Goal: Information Seeking & Learning: Compare options

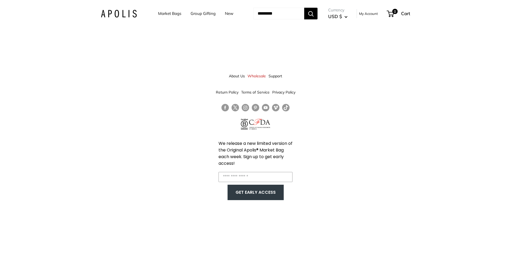
click at [169, 13] on link "Market Bags" at bounding box center [169, 13] width 23 height 7
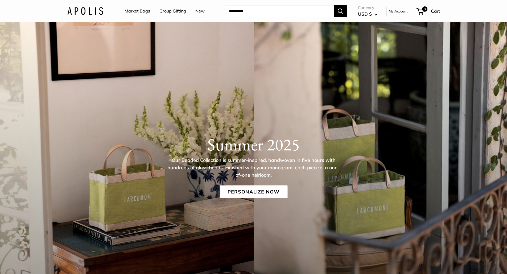
scroll to position [53, 0]
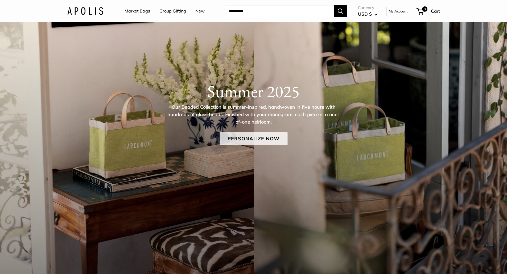
click at [244, 139] on link "Personalize Now" at bounding box center [253, 138] width 68 height 13
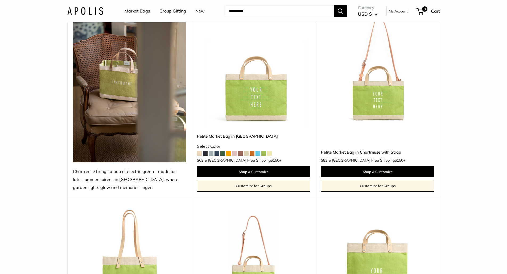
click at [216, 154] on span at bounding box center [216, 153] width 5 height 5
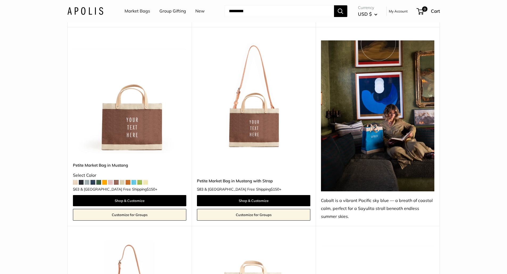
scroll to position [1250, 0]
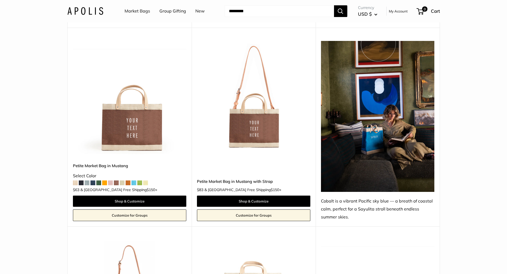
click at [122, 184] on span at bounding box center [122, 183] width 5 height 5
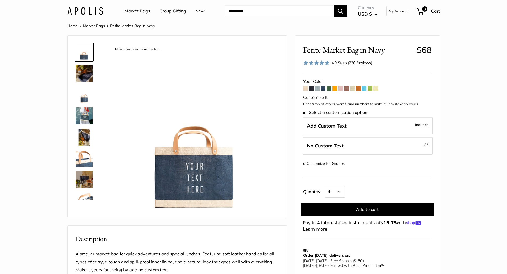
click at [317, 90] on span at bounding box center [317, 88] width 5 height 5
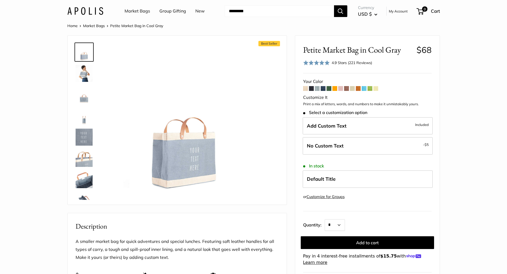
click at [363, 88] on span at bounding box center [363, 88] width 5 height 5
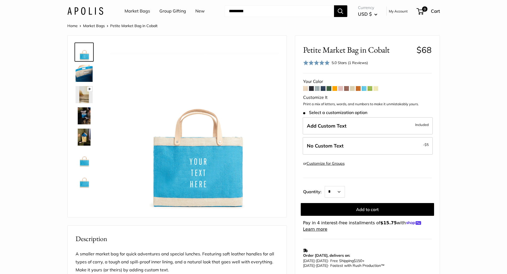
click at [82, 139] on img at bounding box center [84, 137] width 17 height 17
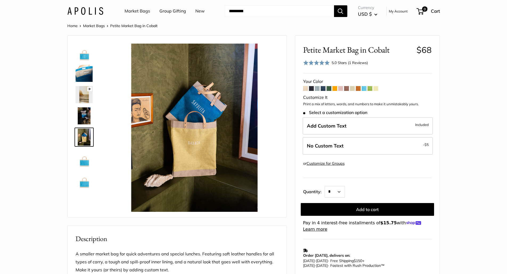
click at [329, 90] on span at bounding box center [328, 88] width 5 height 5
click at [323, 90] on span at bounding box center [322, 88] width 5 height 5
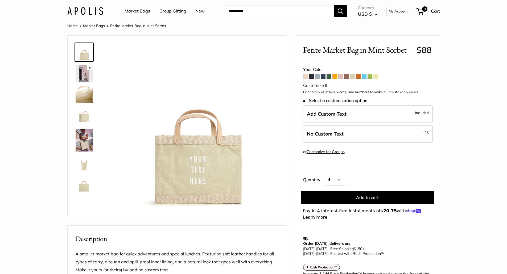
click at [363, 77] on span at bounding box center [363, 76] width 5 height 5
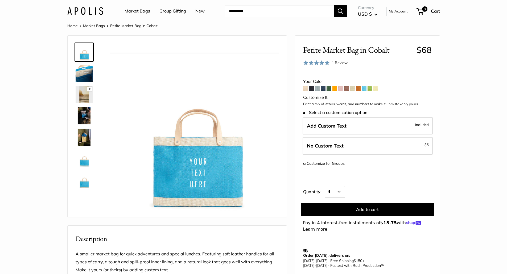
click at [341, 88] on span at bounding box center [340, 88] width 5 height 5
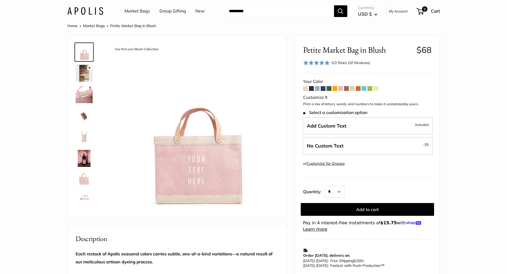
click at [304, 89] on span at bounding box center [305, 88] width 5 height 5
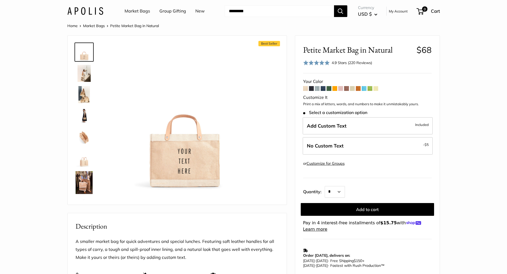
click at [311, 89] on span at bounding box center [311, 88] width 5 height 5
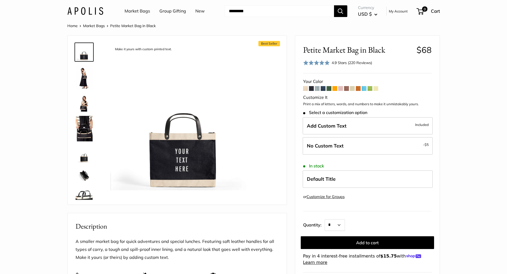
click at [306, 90] on span at bounding box center [305, 88] width 5 height 5
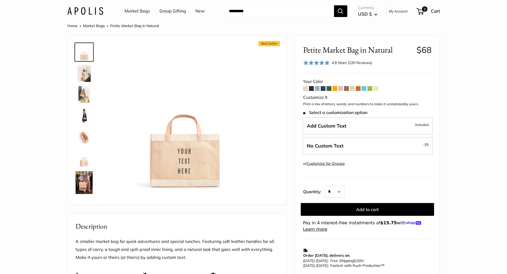
click at [310, 89] on span at bounding box center [311, 88] width 5 height 5
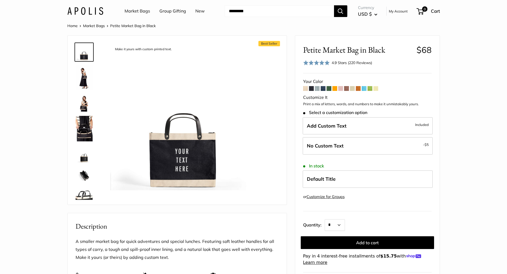
click at [317, 88] on span at bounding box center [317, 88] width 5 height 5
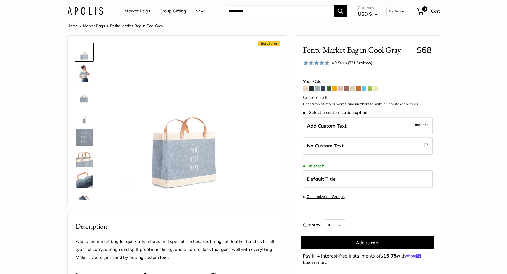
click at [322, 88] on span at bounding box center [322, 88] width 5 height 5
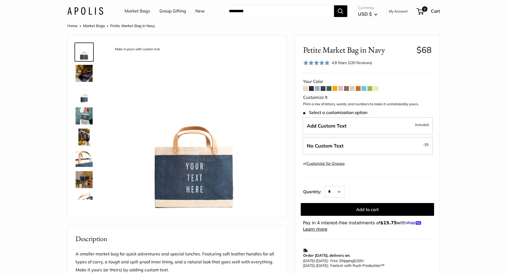
click at [330, 88] on span at bounding box center [328, 88] width 5 height 5
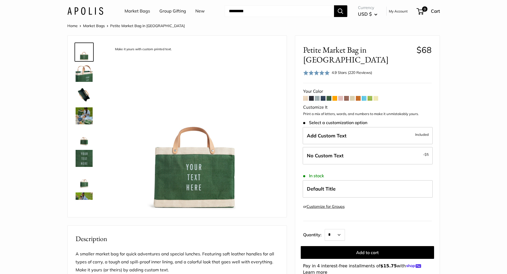
click at [334, 96] on span at bounding box center [334, 98] width 5 height 5
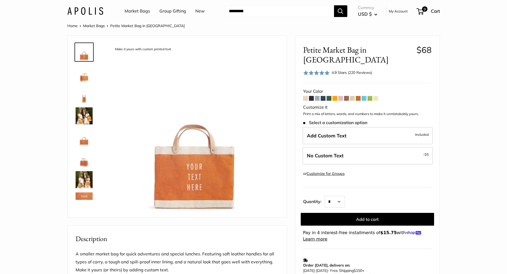
click at [343, 96] on span at bounding box center [340, 98] width 5 height 5
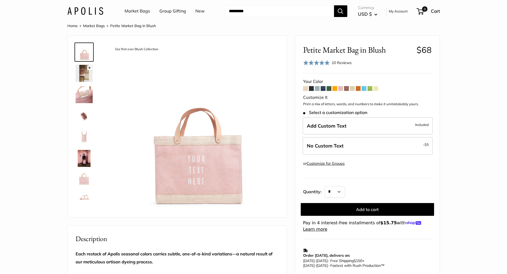
click at [346, 89] on span at bounding box center [346, 88] width 5 height 5
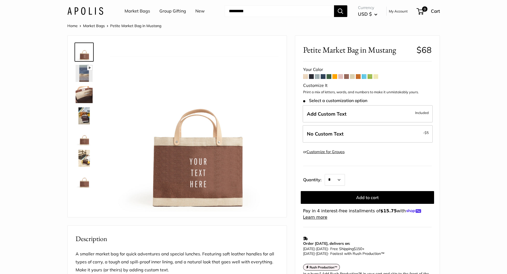
click at [353, 75] on span at bounding box center [352, 76] width 5 height 5
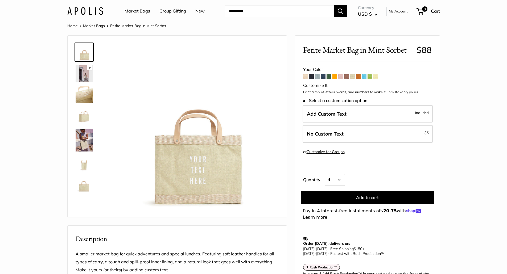
click at [357, 76] on span at bounding box center [358, 76] width 5 height 5
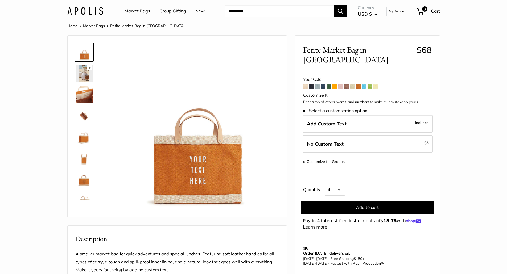
click at [363, 84] on span at bounding box center [363, 86] width 5 height 5
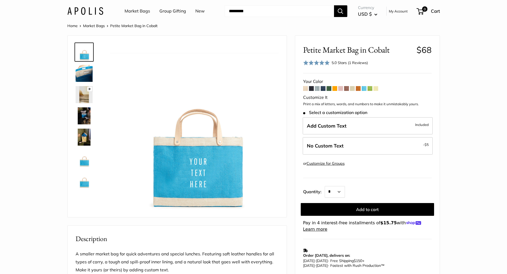
click at [370, 88] on span at bounding box center [369, 88] width 5 height 5
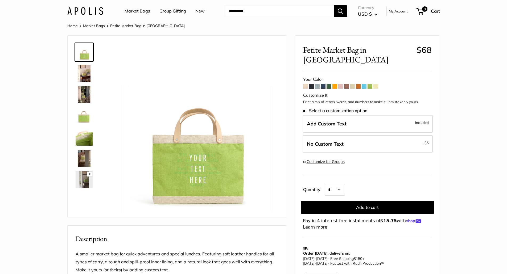
click at [376, 84] on span at bounding box center [375, 86] width 5 height 5
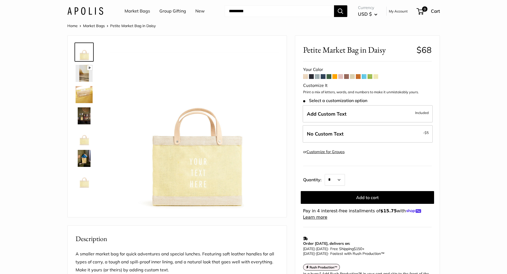
click at [365, 78] on span at bounding box center [363, 76] width 5 height 5
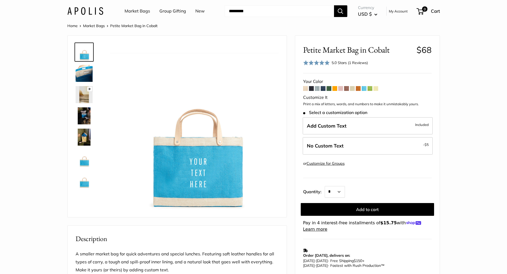
click at [317, 88] on span at bounding box center [317, 88] width 5 height 5
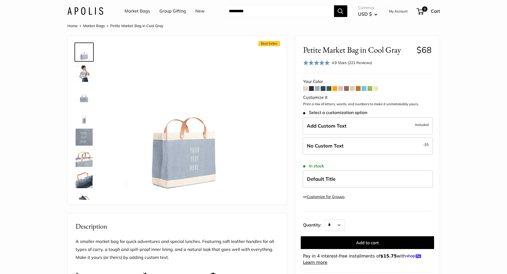
click at [334, 89] on span at bounding box center [334, 88] width 5 height 5
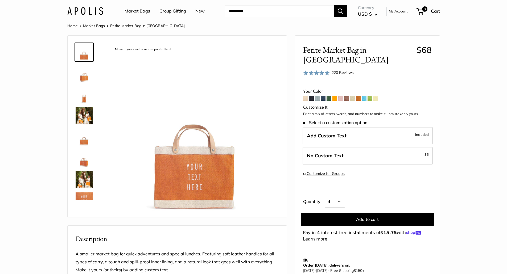
click at [362, 96] on span at bounding box center [363, 98] width 5 height 5
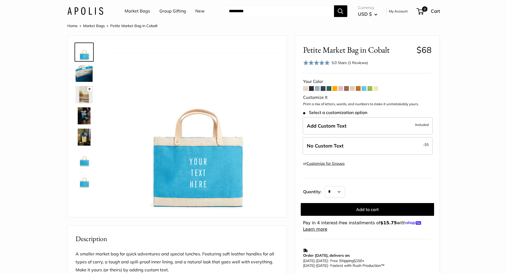
click at [370, 90] on span at bounding box center [369, 88] width 5 height 5
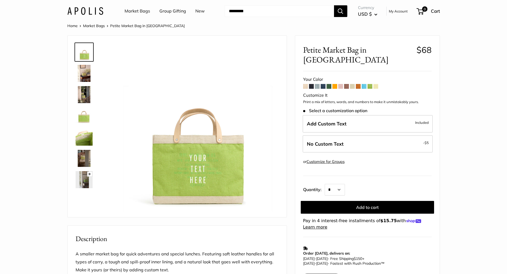
click at [377, 84] on span at bounding box center [375, 86] width 5 height 5
